Goal: Information Seeking & Learning: Compare options

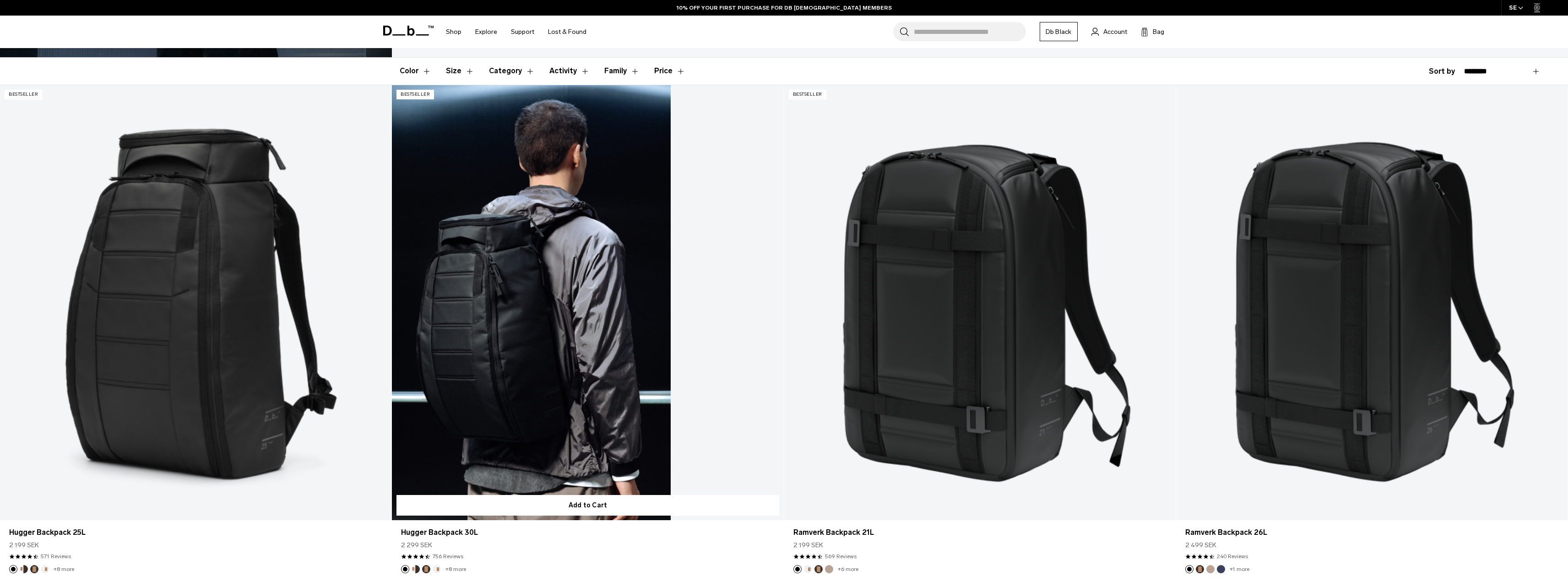
click at [519, 404] on link "Hugger Backpack 30L" at bounding box center [587, 303] width 391 height 435
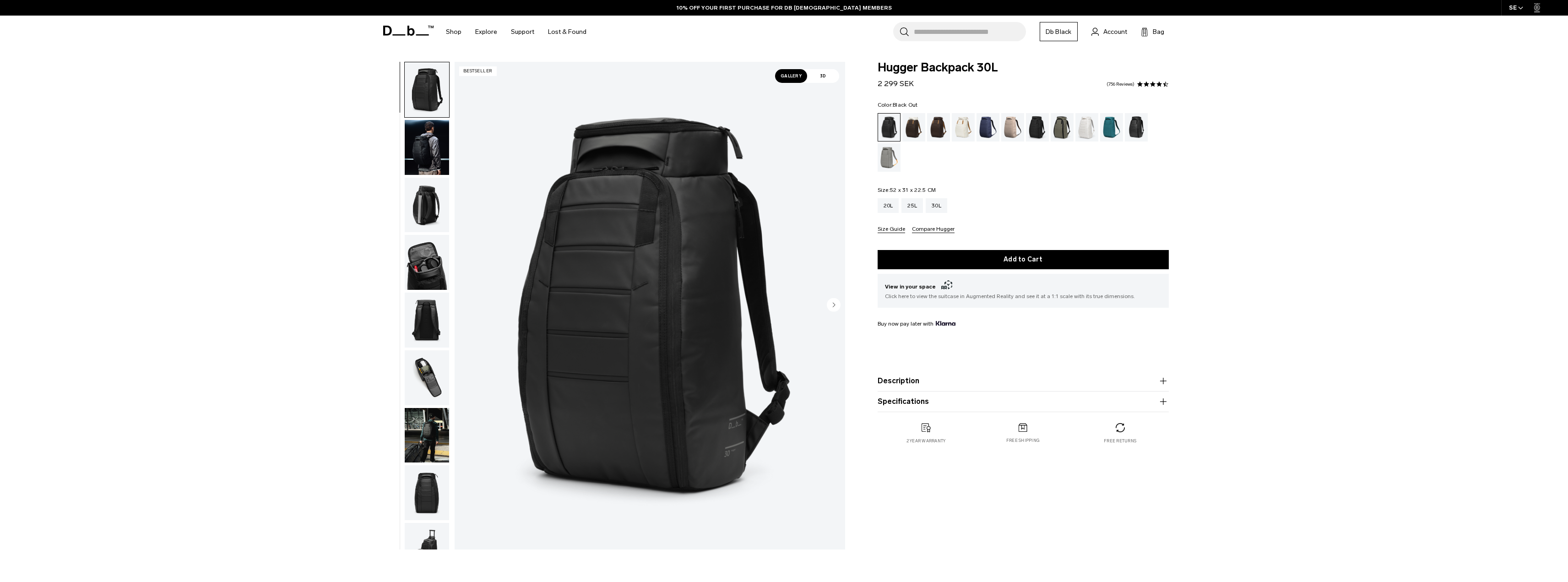
click at [892, 232] on button "Size Guide" at bounding box center [891, 230] width 27 height 7
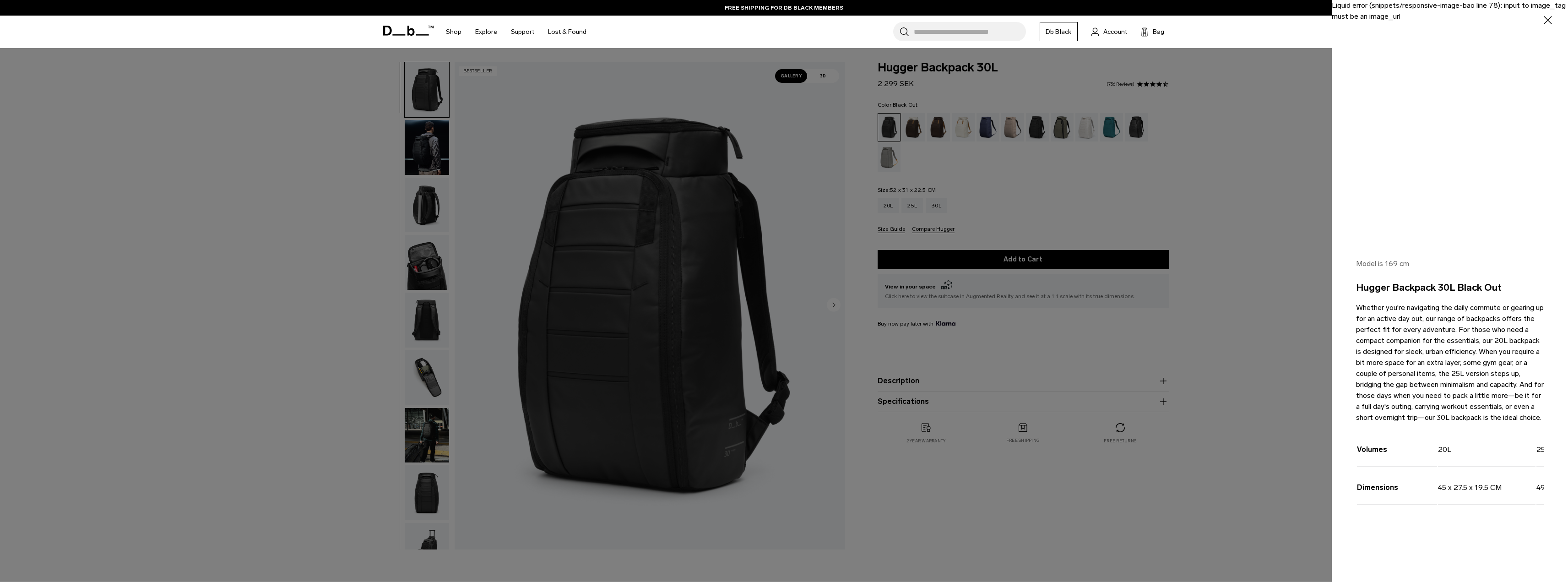
drag, startPoint x: 1433, startPoint y: 499, endPoint x: 1451, endPoint y: 499, distance: 18.0
click at [1451, 499] on tr "Dimensions 45 x 27.5 x 19.5 CM 49.5 x 30 x 22.5 CM 52 x 31 x 22.5 CM" at bounding box center [1536, 486] width 359 height 37
drag, startPoint x: 1457, startPoint y: 499, endPoint x: 1468, endPoint y: 498, distance: 11.0
click at [1468, 498] on td "45 x 27.5 x 19.5 CM" at bounding box center [1486, 486] width 97 height 37
drag, startPoint x: 1472, startPoint y: 498, endPoint x: 1496, endPoint y: 499, distance: 24.0
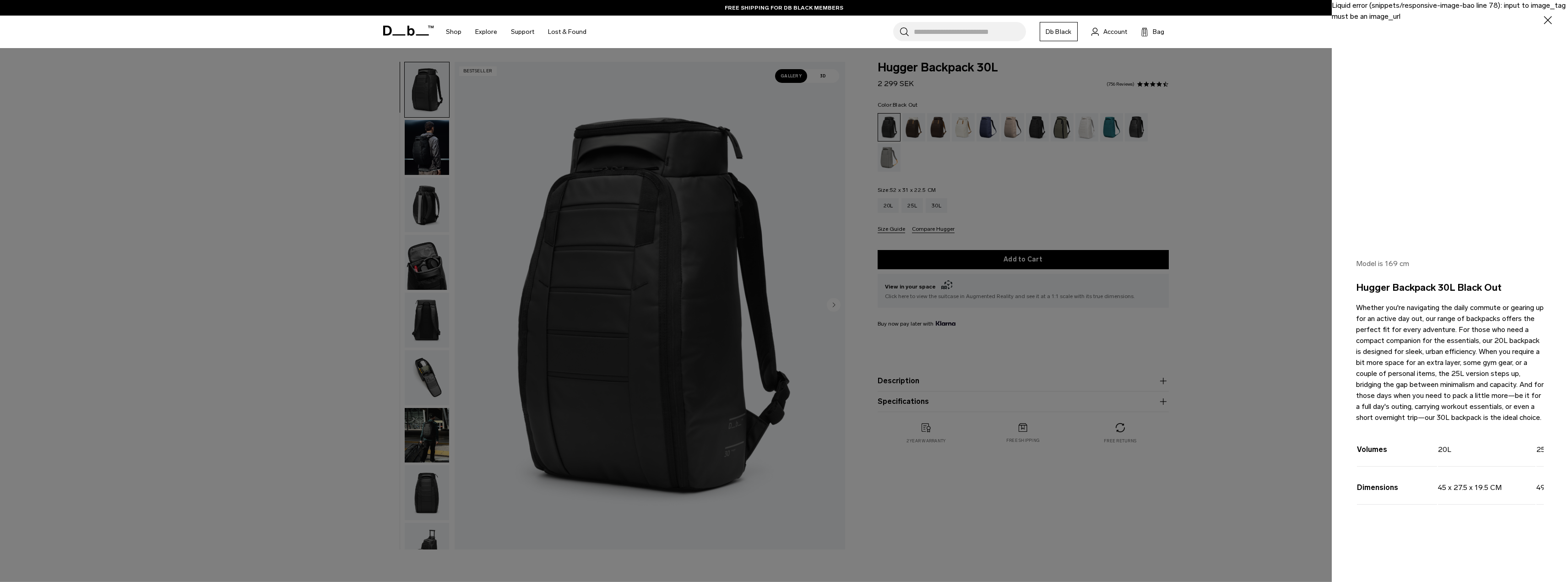
click at [1496, 499] on td "45 x 27.5 x 19.5 CM" at bounding box center [1486, 486] width 97 height 37
click at [1544, 18] on icon "button" at bounding box center [1548, 21] width 13 height 13
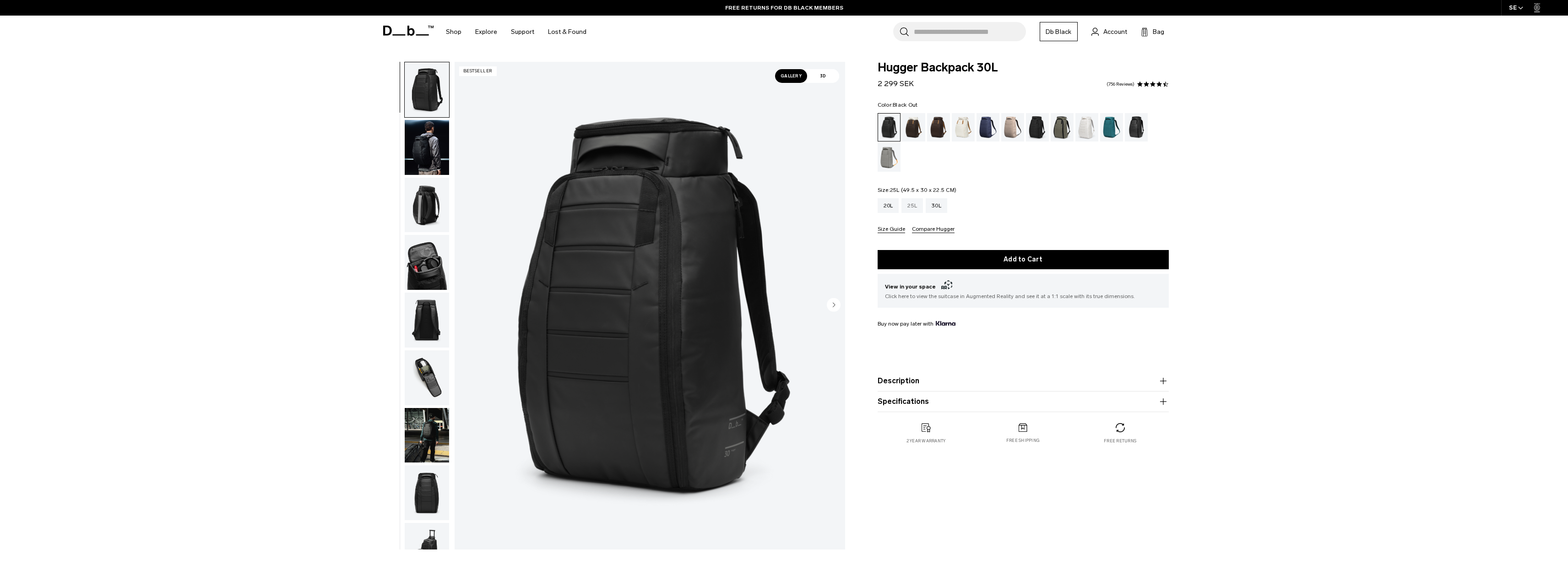
click at [910, 203] on div "25L" at bounding box center [912, 206] width 21 height 15
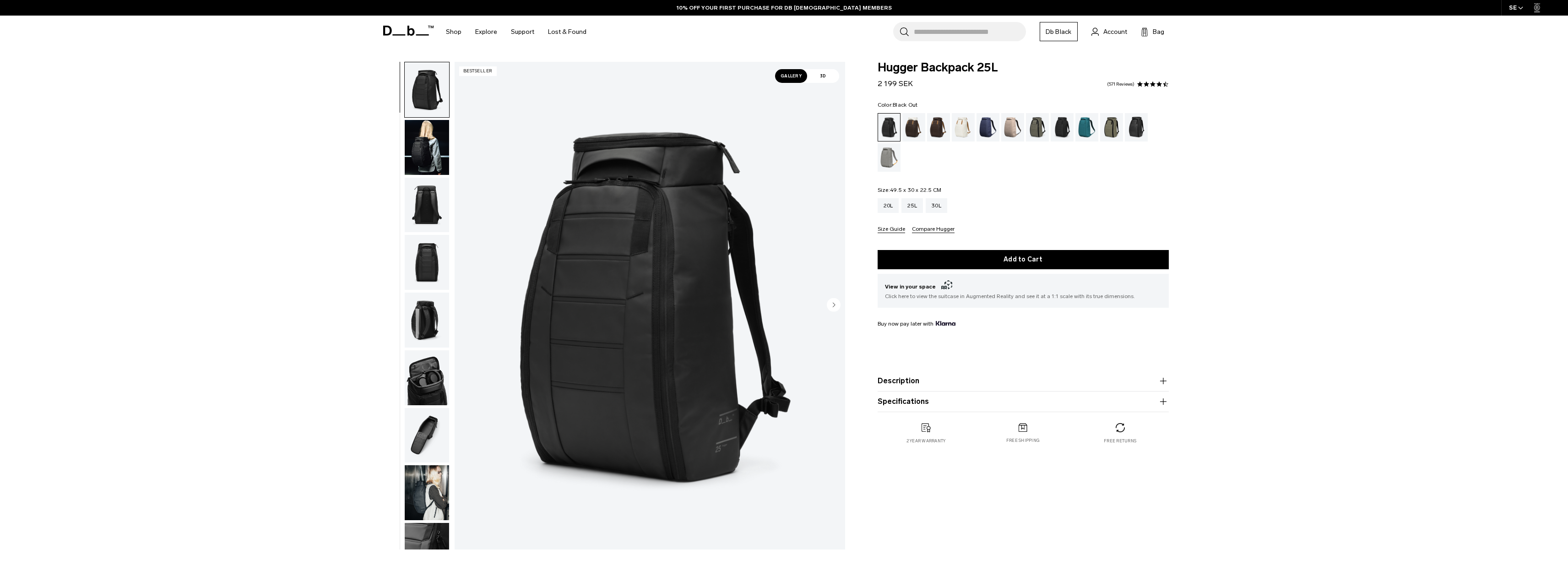
click at [1163, 402] on icon "button" at bounding box center [1163, 401] width 7 height 1
drag, startPoint x: 913, startPoint y: 430, endPoint x: 963, endPoint y: 430, distance: 50.0
click at [963, 430] on p "Volume 25 Litres Dimensions 49.5 x 30 x 22.5 CM (H x W x D) Weight 1.13 KG" at bounding box center [1023, 425] width 291 height 36
click at [920, 430] on p "Volume 25 Litres Dimensions 49.5 x 30 x 22.5 CM (H x W x D) Weight 1.13 KG" at bounding box center [1023, 425] width 291 height 36
drag, startPoint x: 909, startPoint y: 429, endPoint x: 1005, endPoint y: 428, distance: 96.0
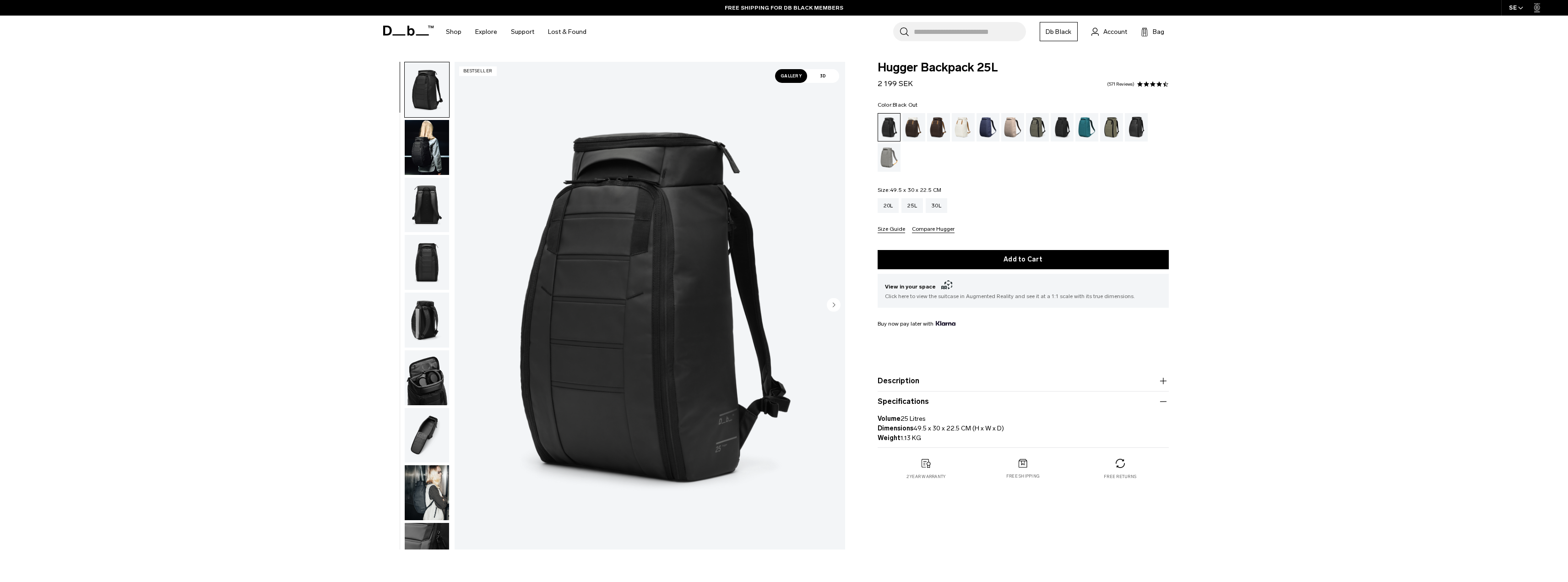
click at [1005, 428] on p "Volume 25 Litres Dimensions 49.5 x 30 x 22.5 CM (H x W x D) Weight 1.13 KG" at bounding box center [1023, 425] width 291 height 36
click at [922, 429] on p "Volume 25 Litres Dimensions 49.5 x 30 x 22.5 CM (H x W x D) Weight 1.13 KG" at bounding box center [1023, 425] width 291 height 36
drag, startPoint x: 930, startPoint y: 206, endPoint x: 929, endPoint y: 231, distance: 25.0
click at [930, 206] on div "30L" at bounding box center [936, 206] width 21 height 15
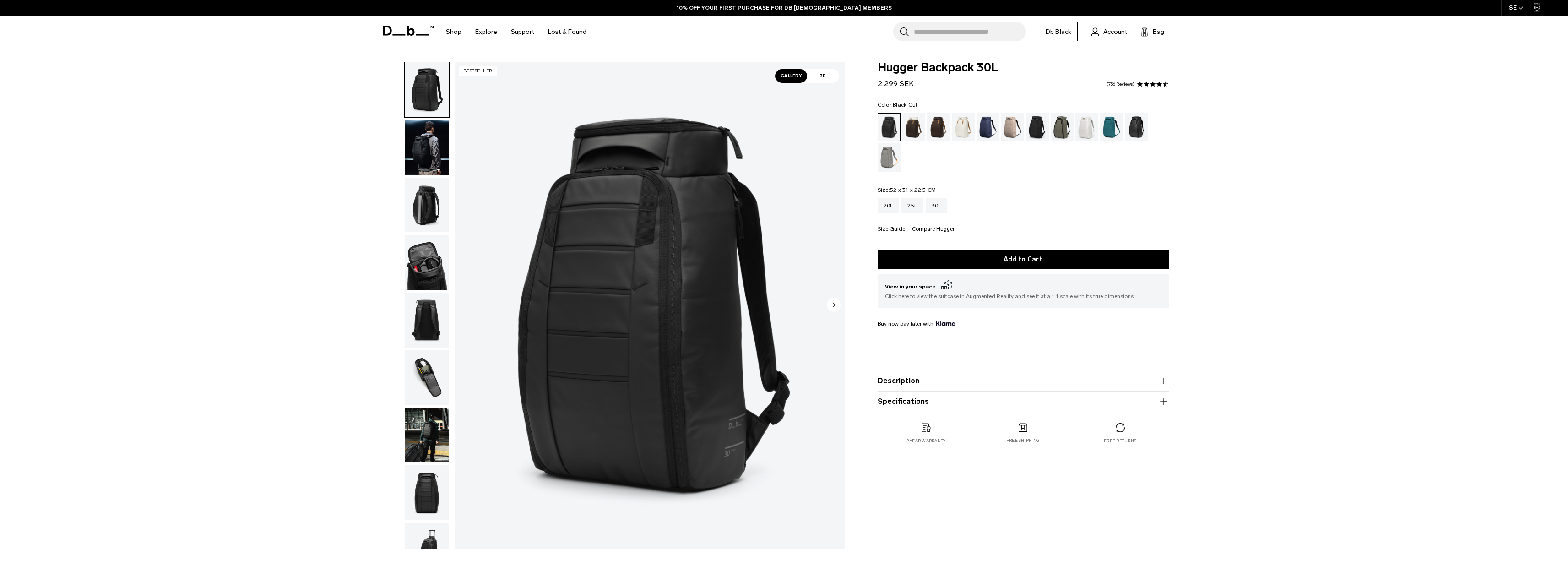
click at [962, 404] on button "Specifications" at bounding box center [1023, 402] width 291 height 11
drag, startPoint x: 915, startPoint y: 430, endPoint x: 976, endPoint y: 429, distance: 61.0
click at [976, 429] on p "Volume 30 Litres Dimensions 52 x 31 x 22.5 CM (H x W x D) Weight 1.23 KG" at bounding box center [1023, 425] width 291 height 36
click at [891, 209] on div "20L" at bounding box center [888, 206] width 21 height 15
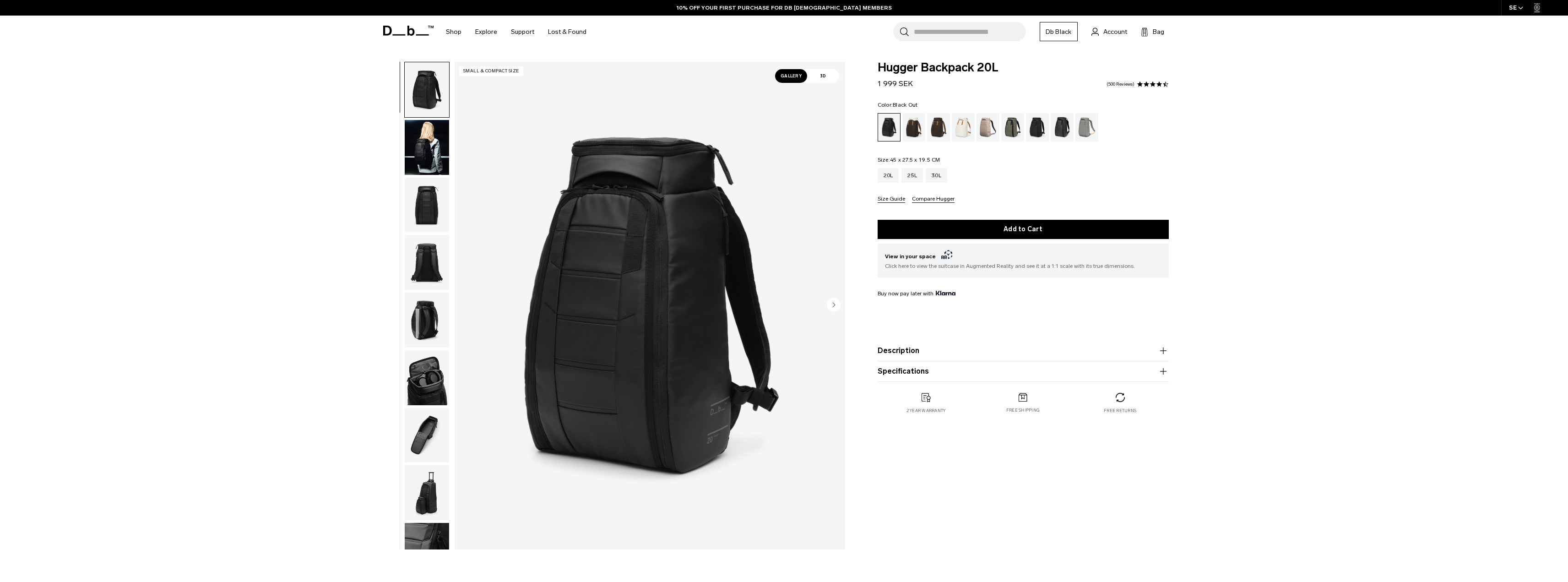
click at [1003, 354] on button "Description" at bounding box center [1023, 351] width 291 height 11
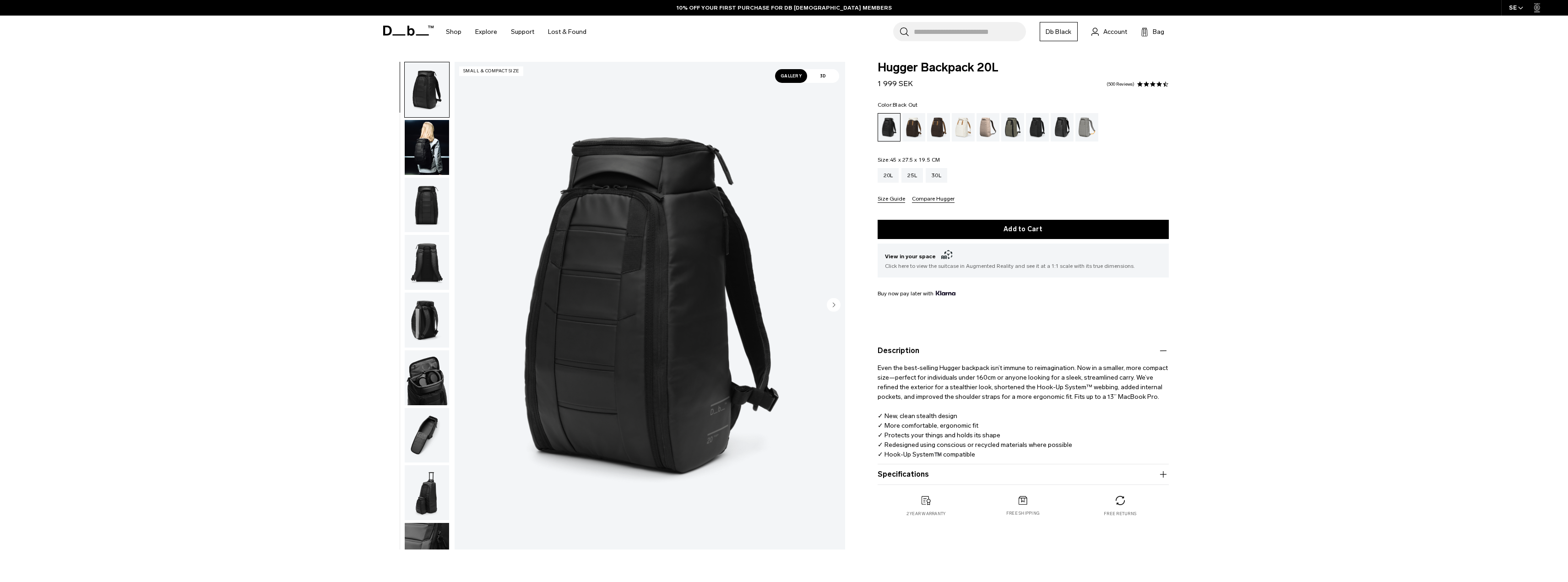
click at [964, 474] on button "Specifications" at bounding box center [1023, 474] width 291 height 11
